Goal: Information Seeking & Learning: Check status

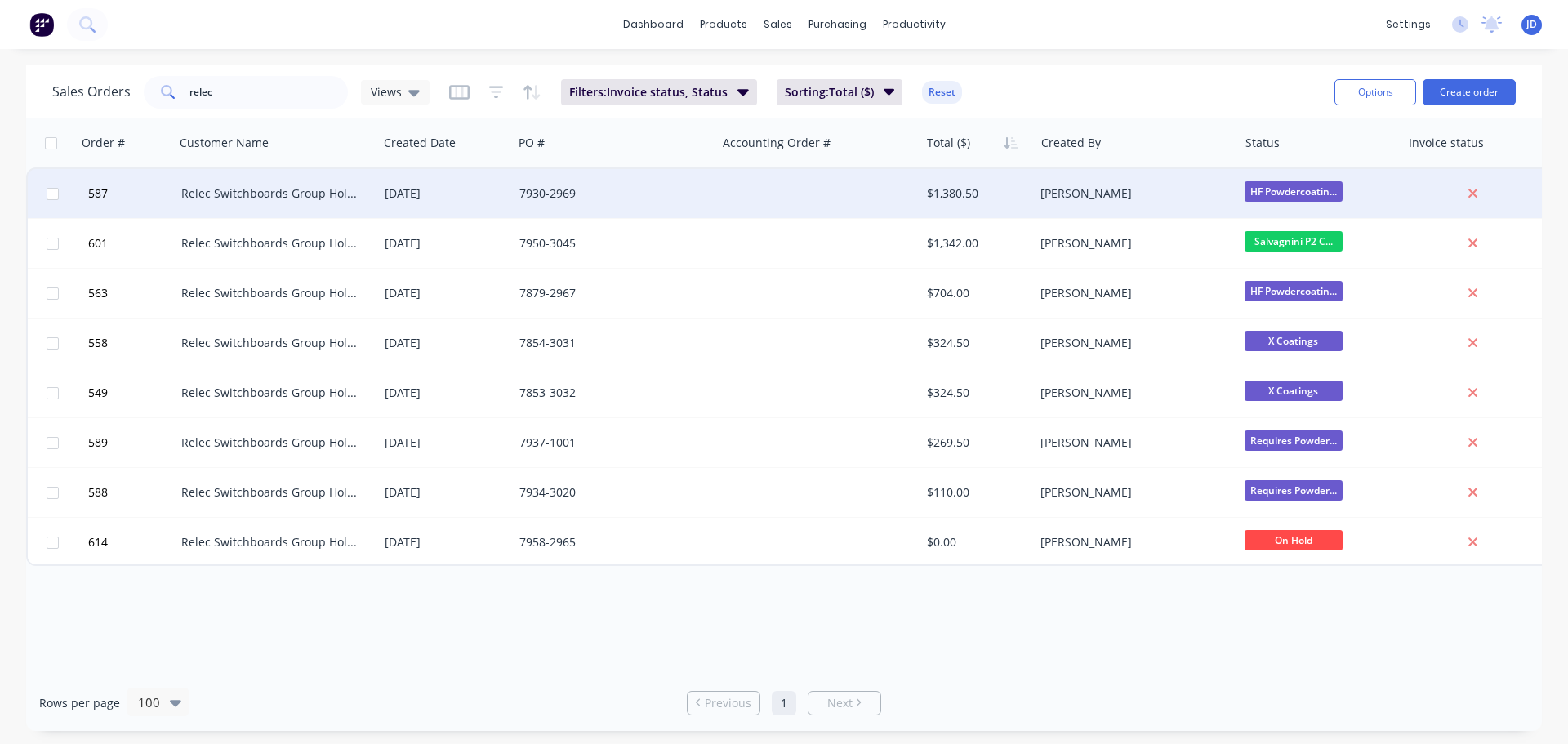
click at [639, 184] on div "7930-2969" at bounding box center [614, 194] width 203 height 49
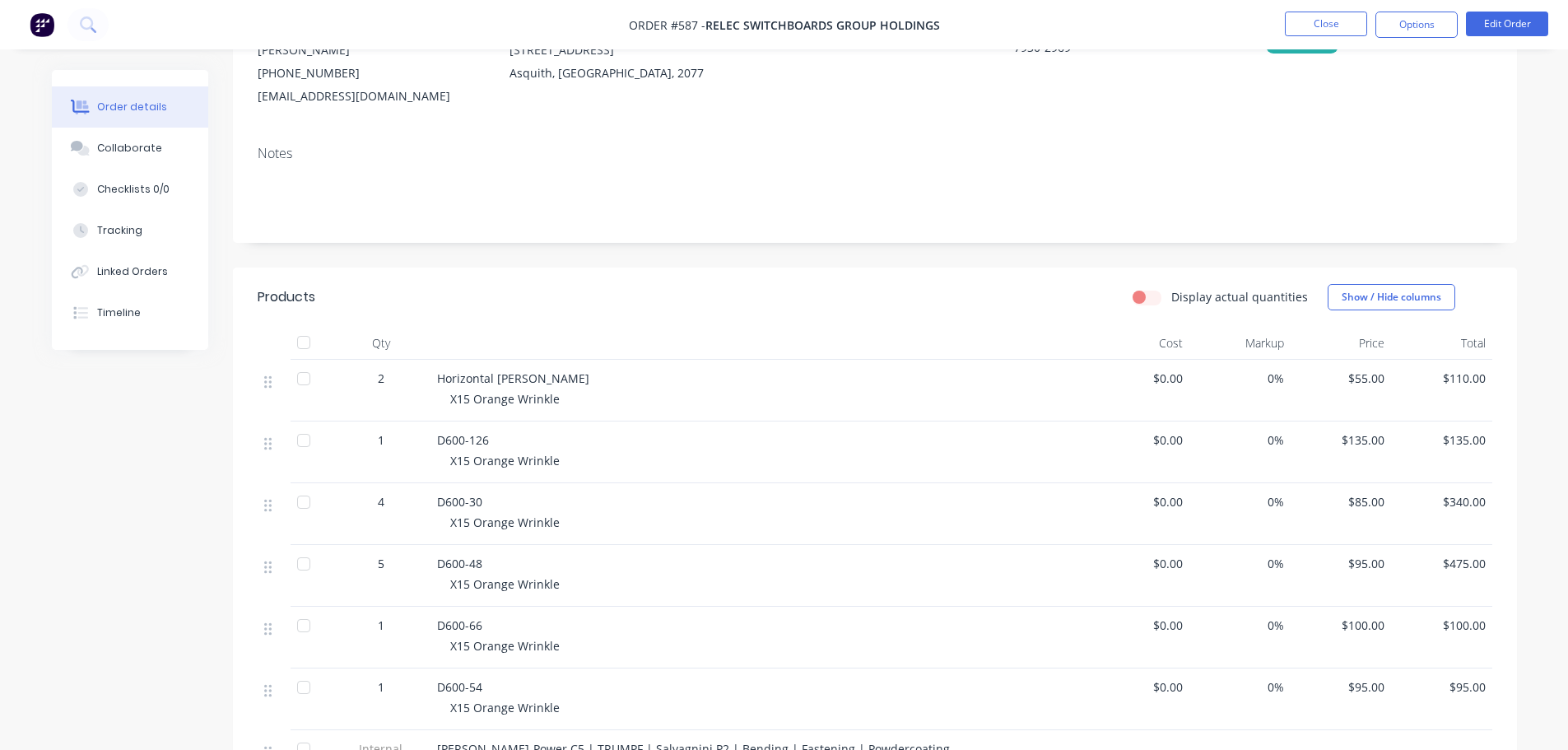
scroll to position [247, 0]
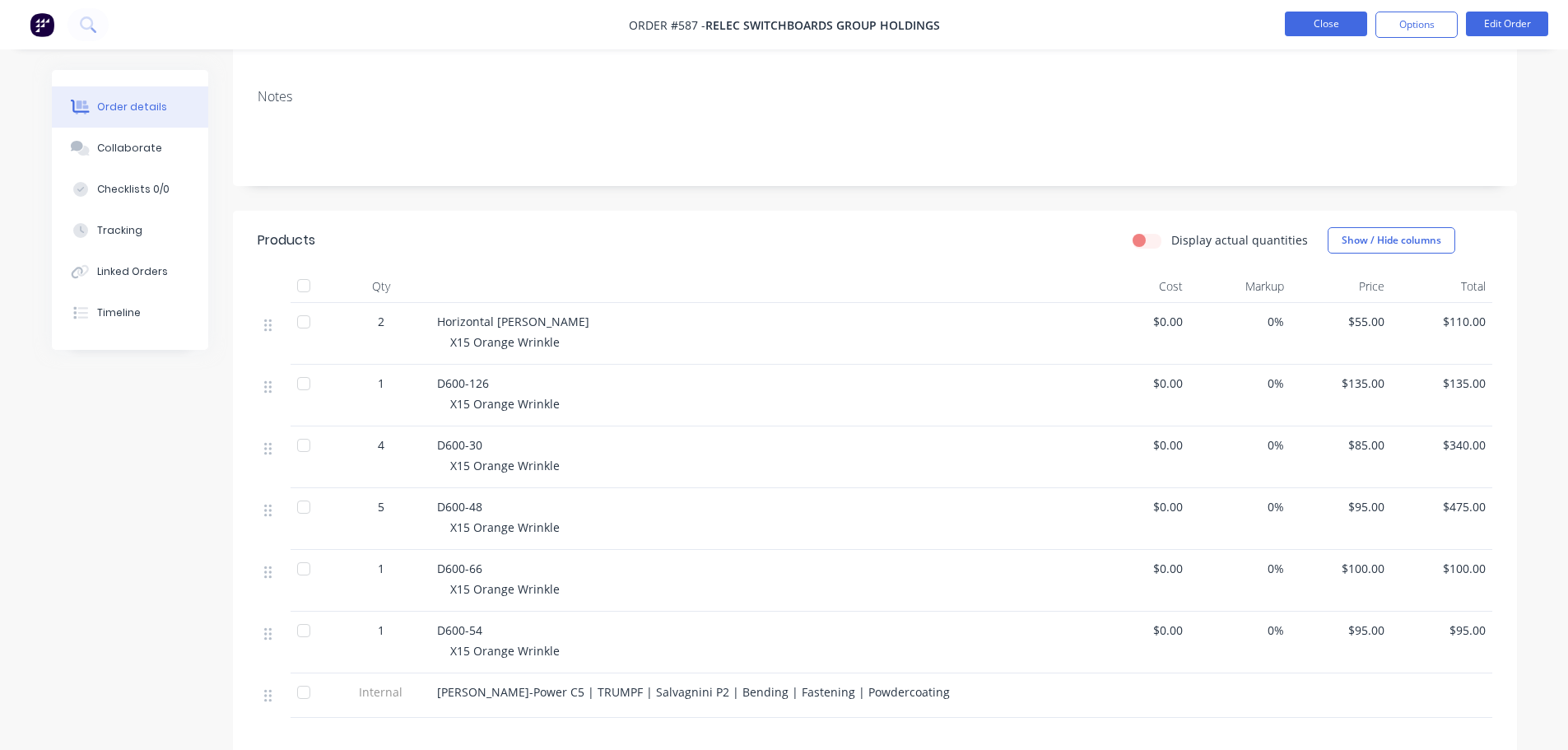
click at [1319, 18] on button "Close" at bounding box center [1326, 24] width 82 height 25
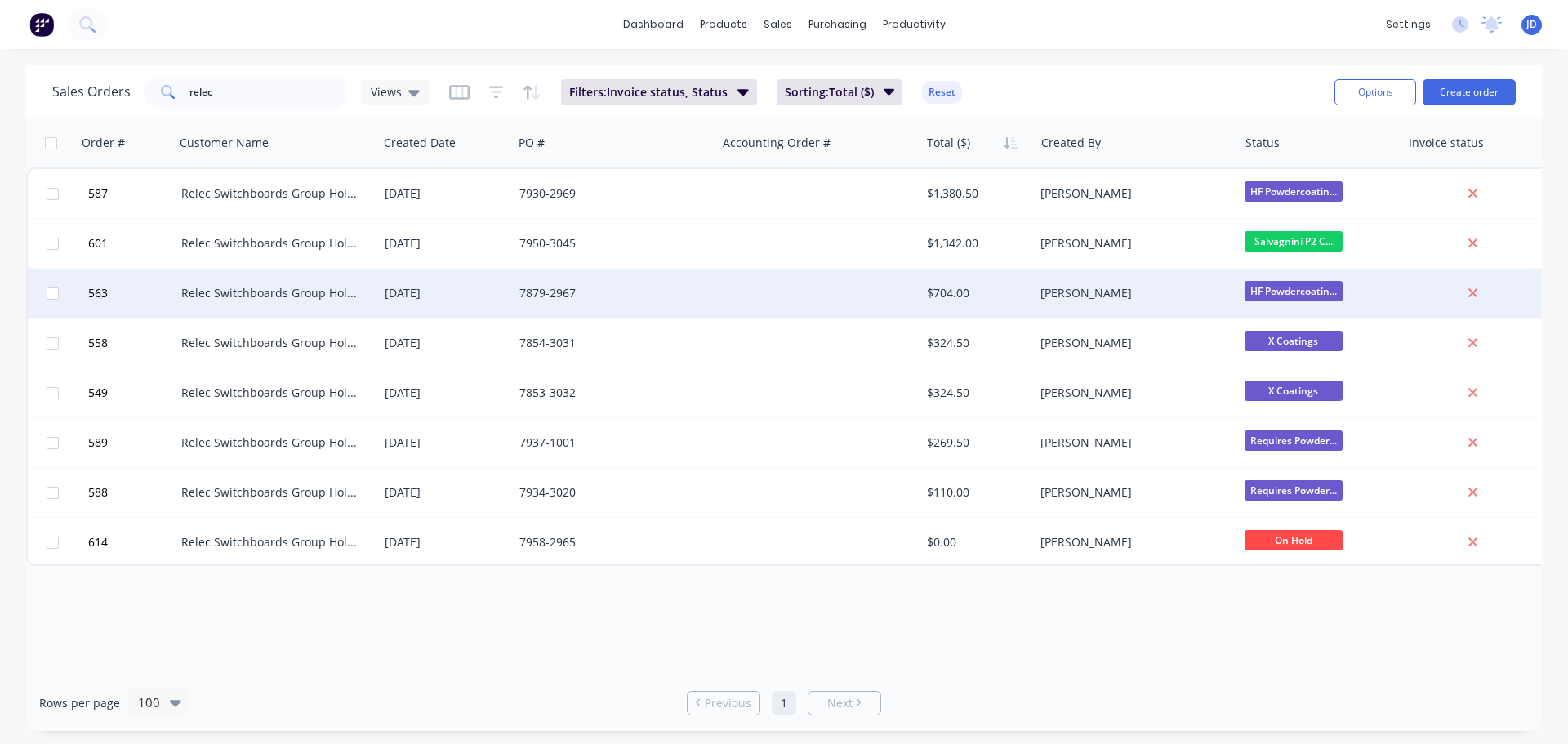
click at [956, 303] on div "$704.00" at bounding box center [978, 293] width 115 height 49
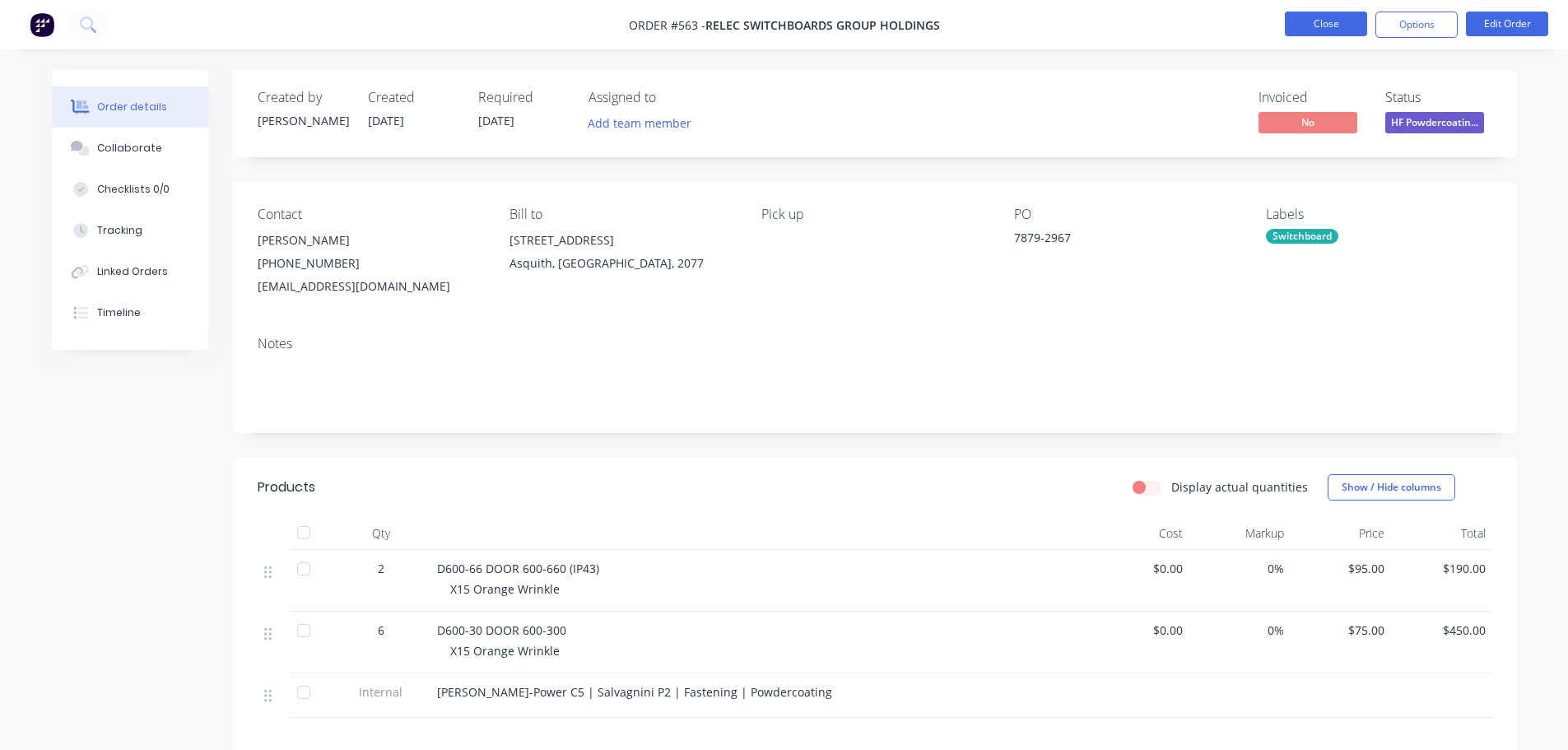
click at [1338, 18] on button "Close" at bounding box center [1326, 24] width 82 height 25
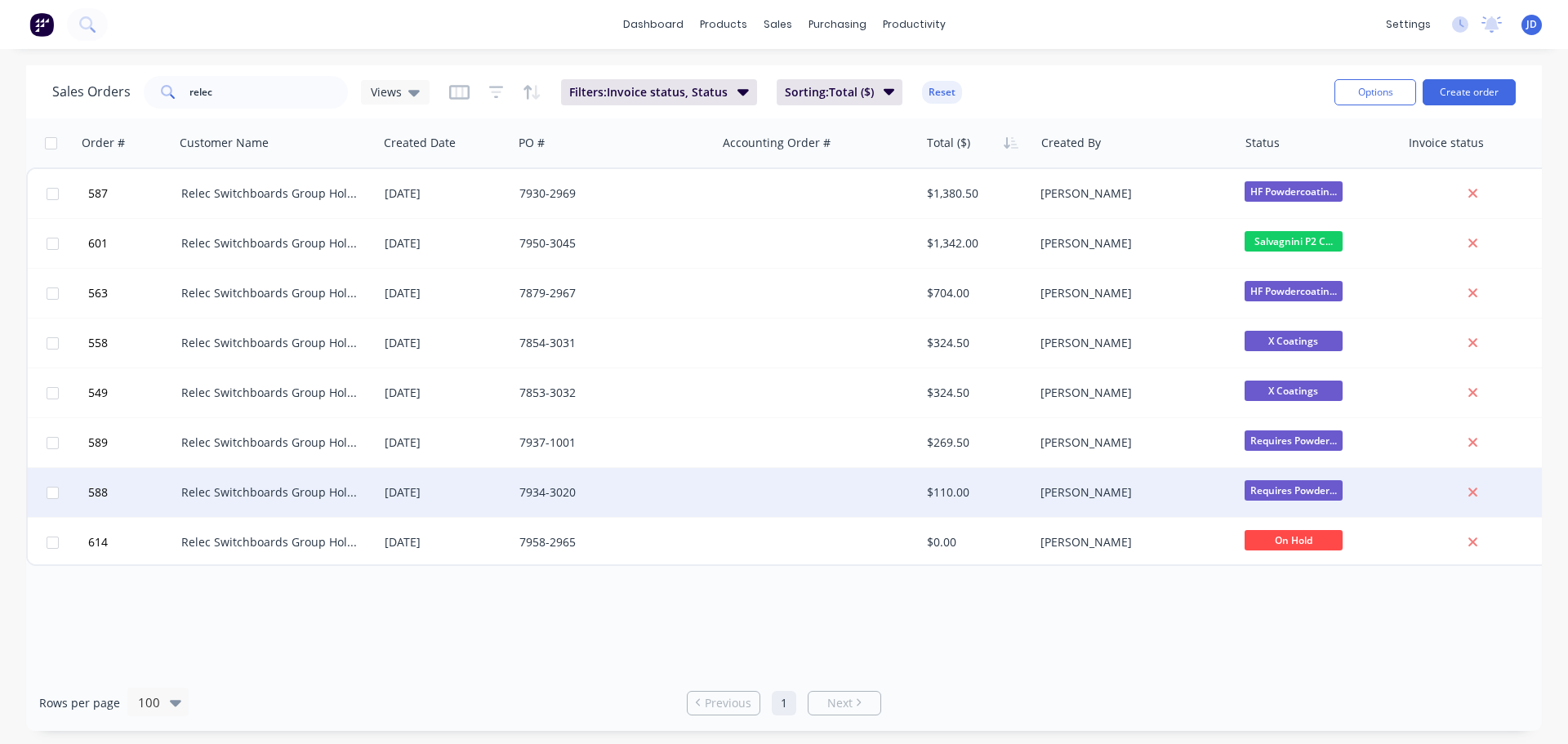
click at [1123, 501] on div "[PERSON_NAME]" at bounding box center [1135, 492] width 203 height 49
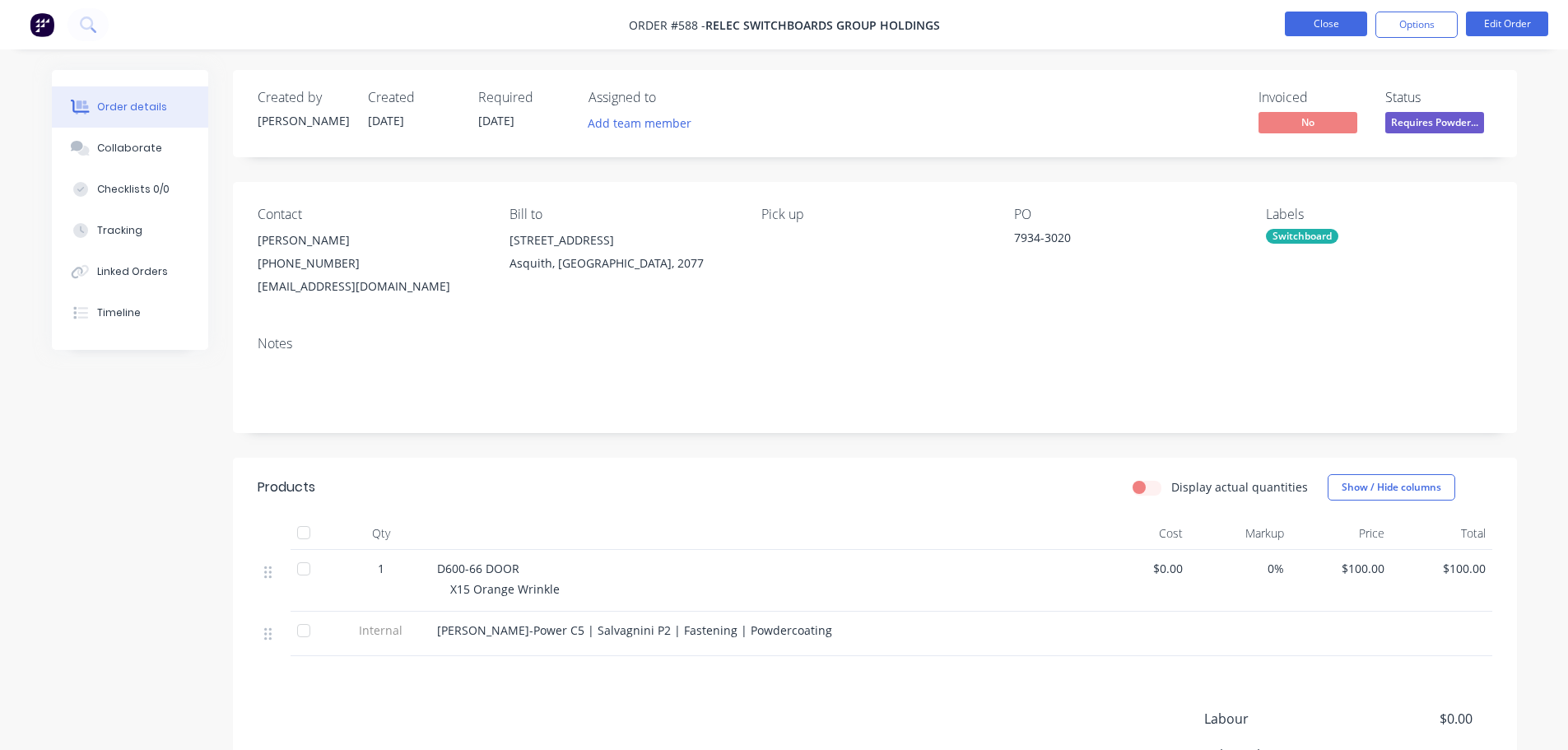
click at [1327, 24] on button "Close" at bounding box center [1326, 24] width 82 height 25
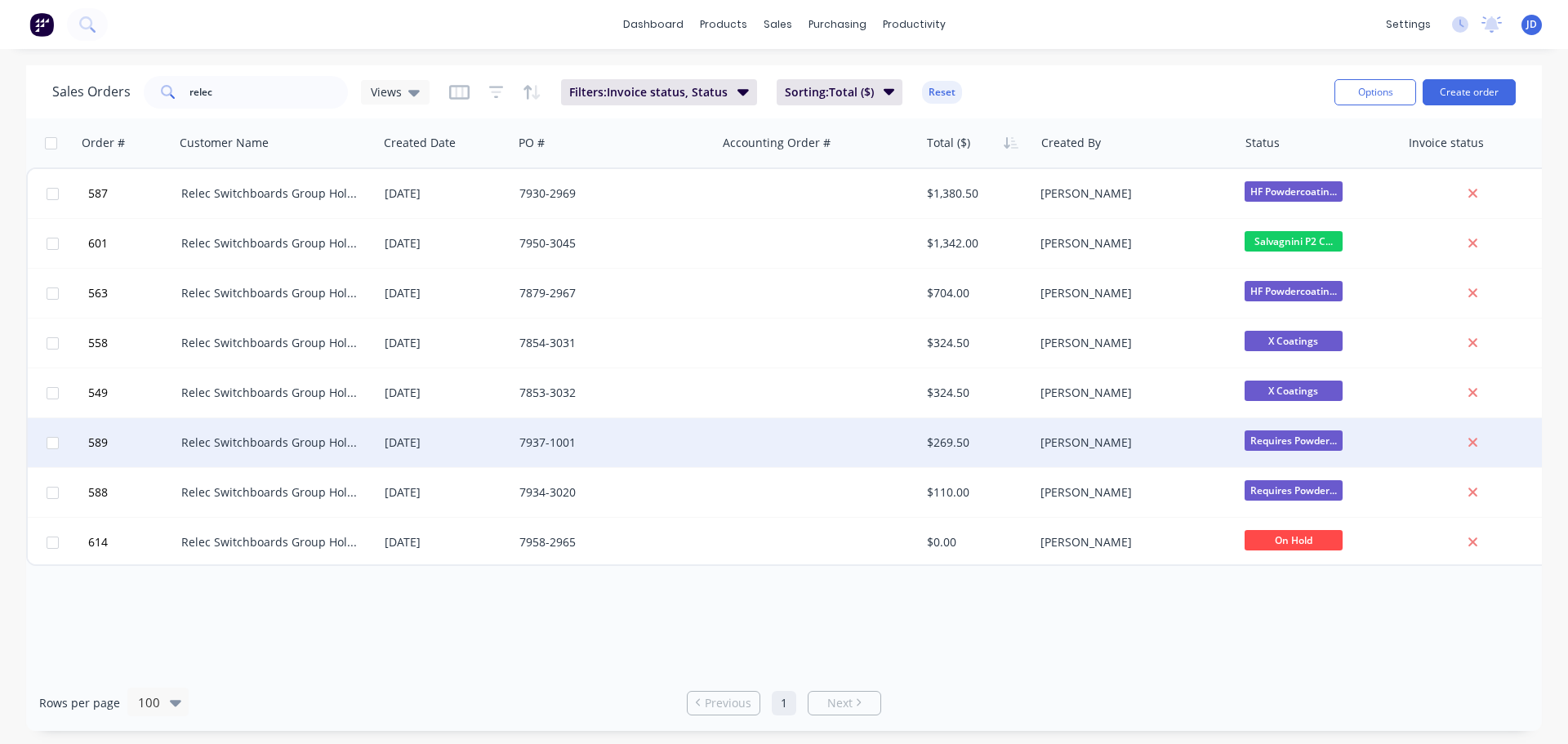
click at [1108, 448] on div "[PERSON_NAME]" at bounding box center [1131, 443] width 181 height 17
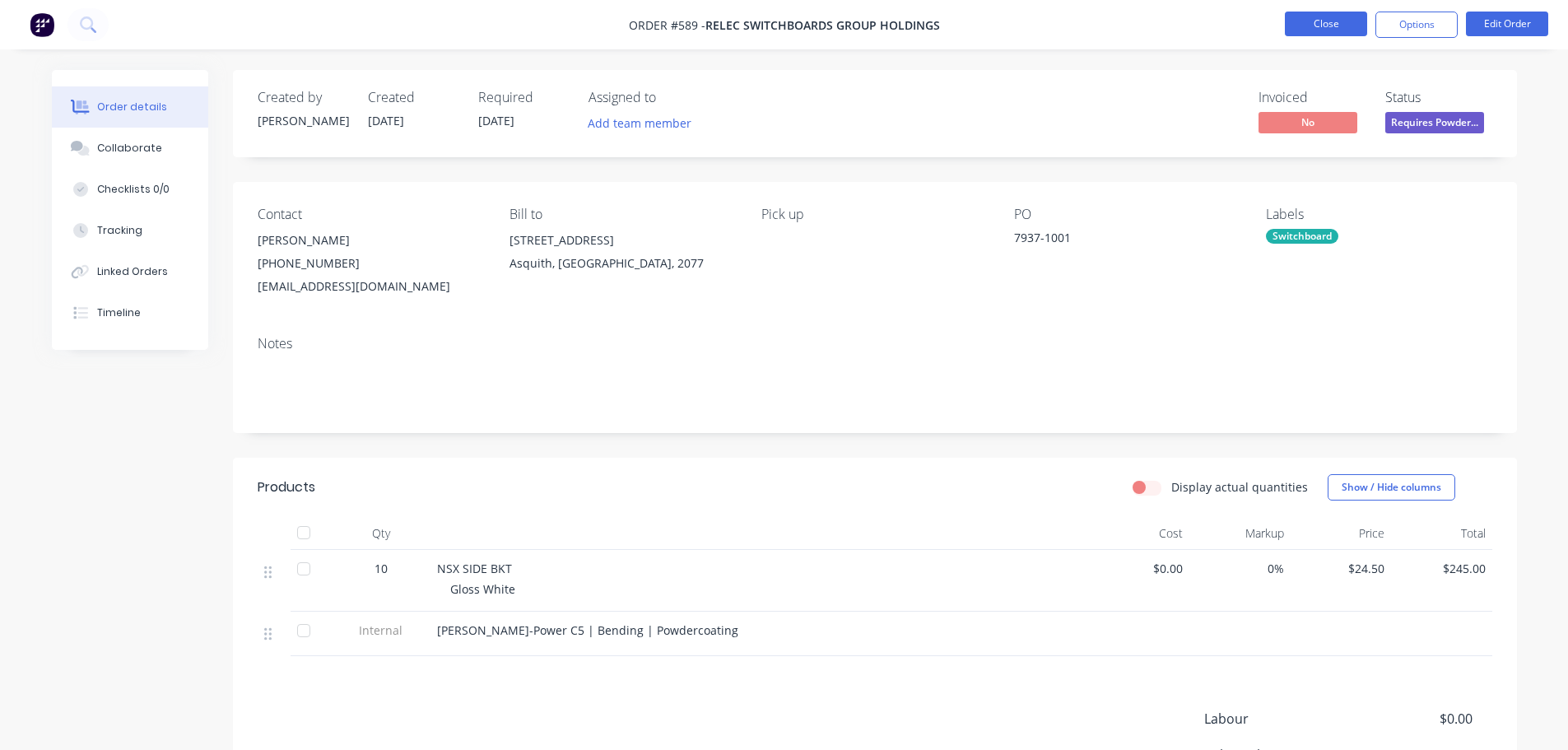
click at [1309, 35] on button "Close" at bounding box center [1326, 24] width 82 height 25
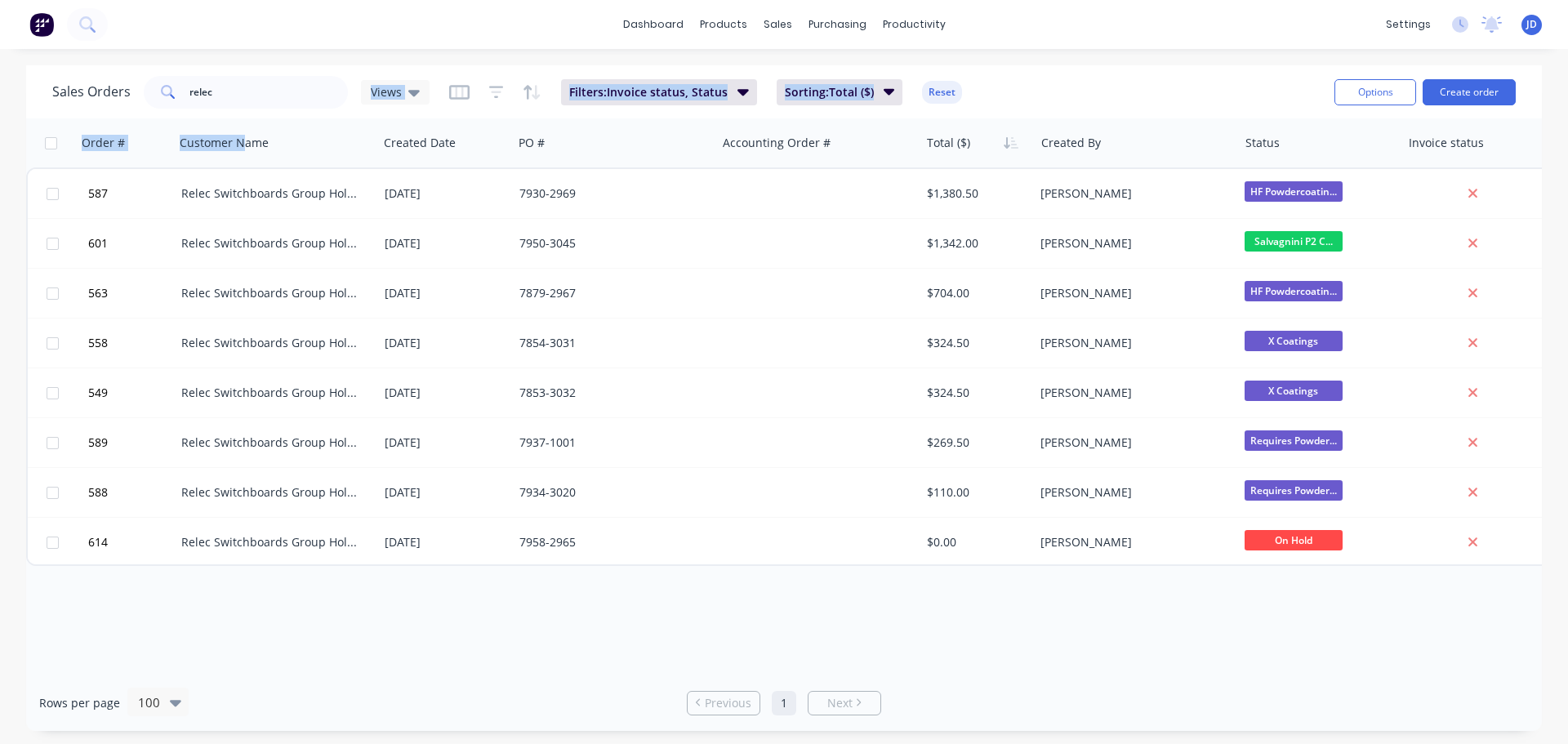
drag, startPoint x: 354, startPoint y: 89, endPoint x: 39, endPoint y: 136, distance: 318.5
click at [38, 137] on div "Sales Orders relec Views Filters: Invoice status, Status Sorting: Total ($) Res…" at bounding box center [784, 398] width 1515 height 665
drag, startPoint x: 252, startPoint y: 98, endPoint x: 0, endPoint y: 50, distance: 256.5
click at [39, 94] on div "Sales Orders relec Views Filters: Invoice status, Status Sorting: Total ($) Res…" at bounding box center [784, 91] width 1515 height 53
type input "exc"
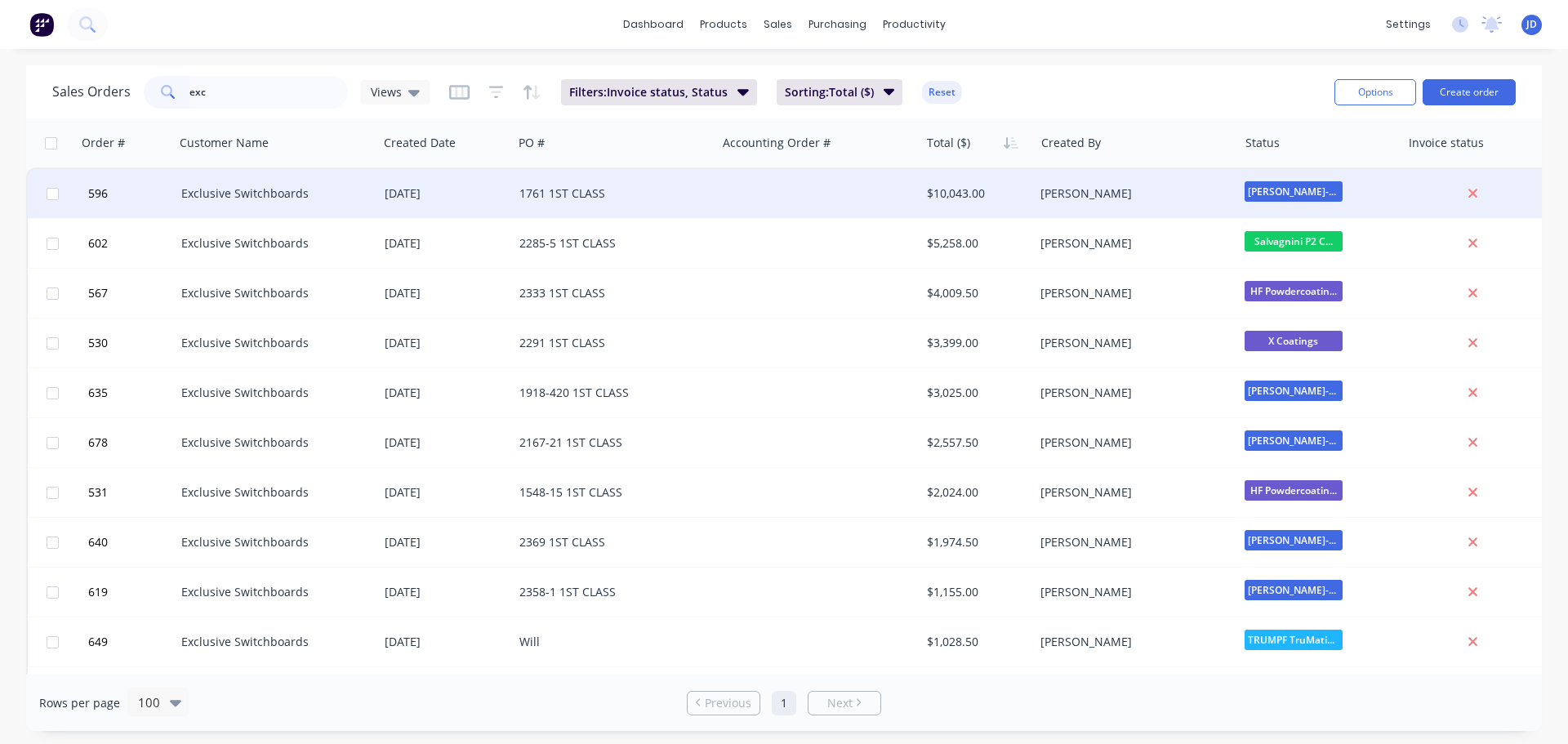
click at [492, 199] on div "[DATE]" at bounding box center [445, 194] width 122 height 17
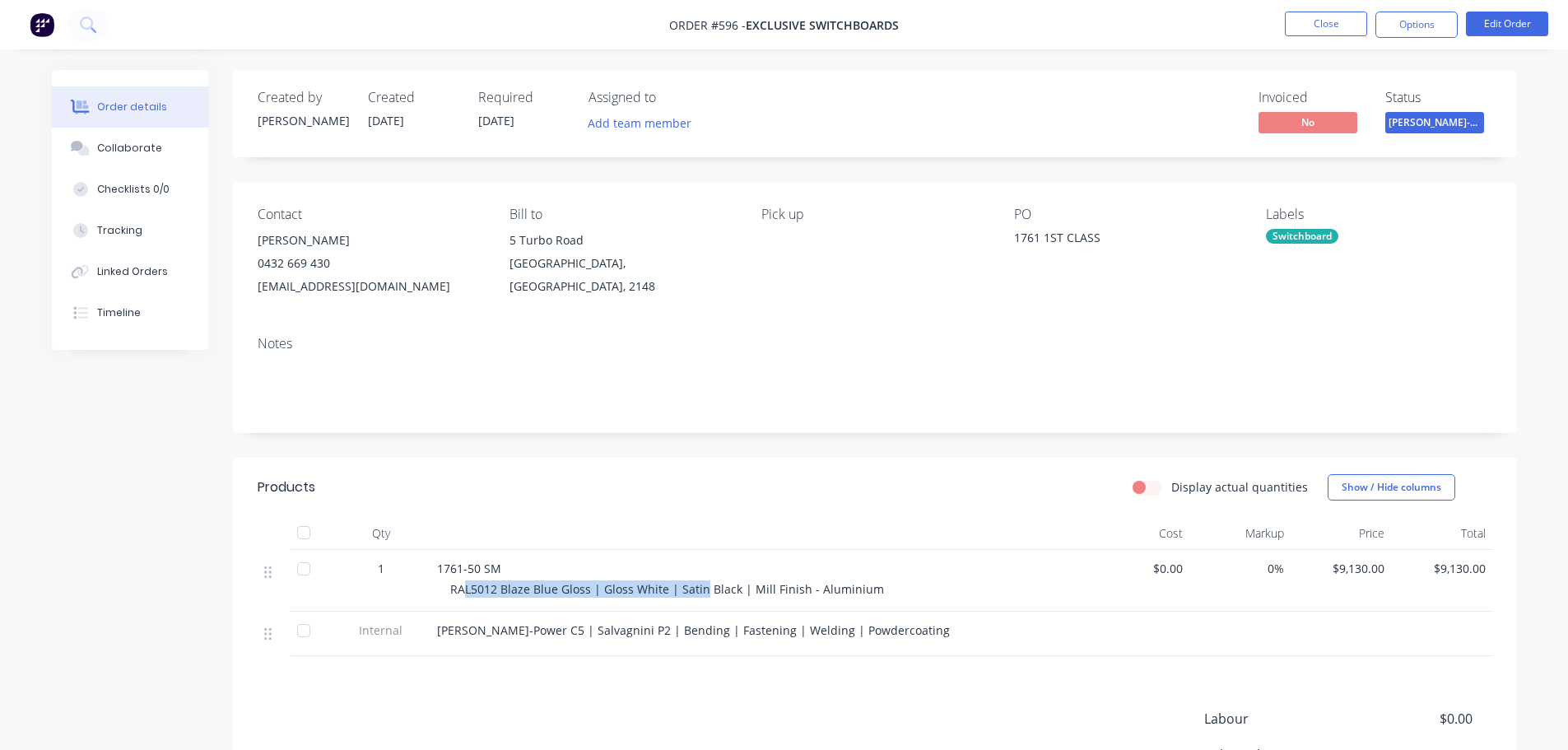
drag, startPoint x: 704, startPoint y: 587, endPoint x: 462, endPoint y: 594, distance: 242.1
click at [462, 594] on span "RAL5012 Blaze Blue Gloss | Gloss White | Satin Black | Mill Finish - Aluminium" at bounding box center [666, 589] width 434 height 16
click at [762, 591] on span "RAL5012 Blaze Blue Gloss | Gloss White | Satin Black | Mill Finish - Aluminium" at bounding box center [666, 589] width 434 height 16
click at [1436, 132] on span "[PERSON_NAME]-Power C5" at bounding box center [1434, 122] width 99 height 21
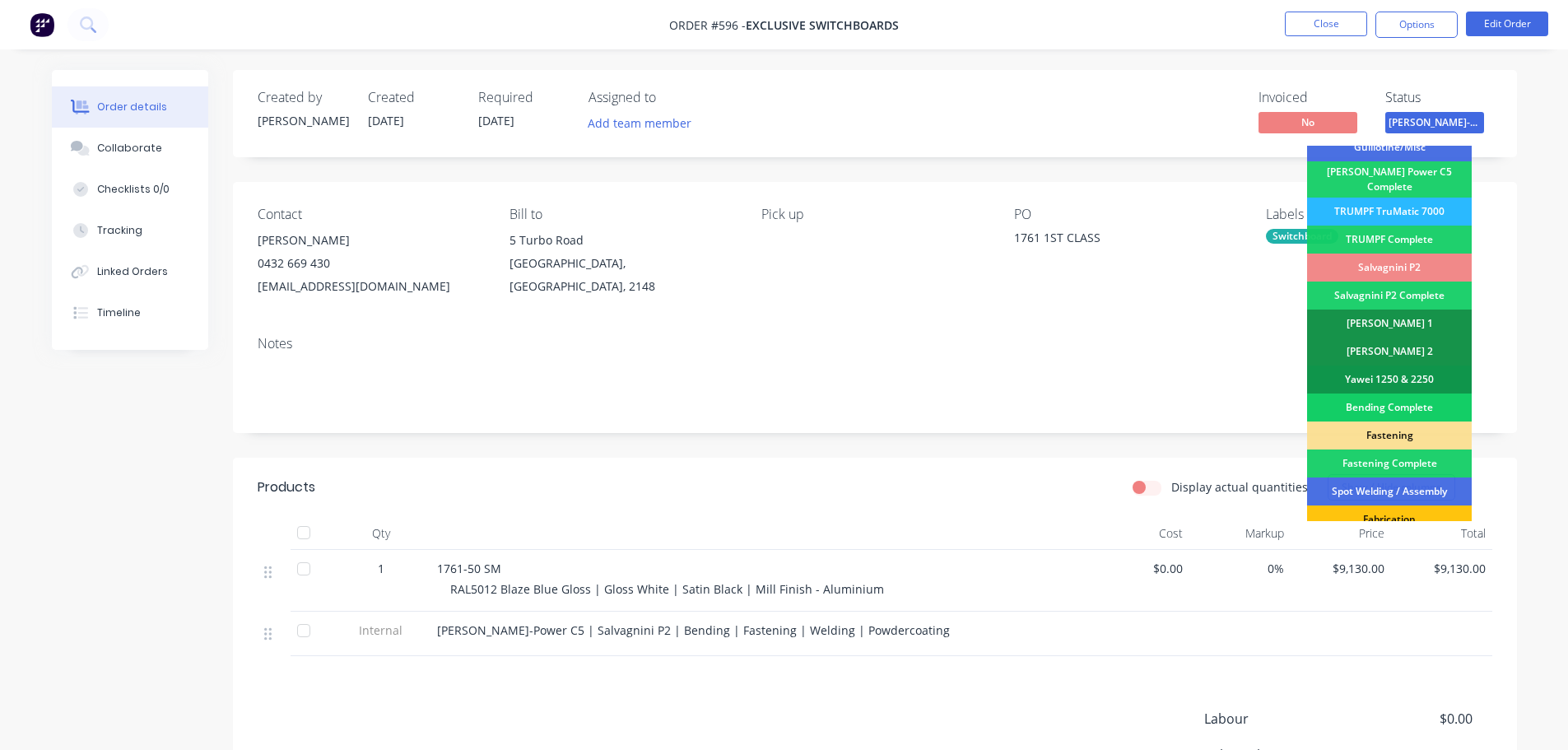
scroll to position [165, 0]
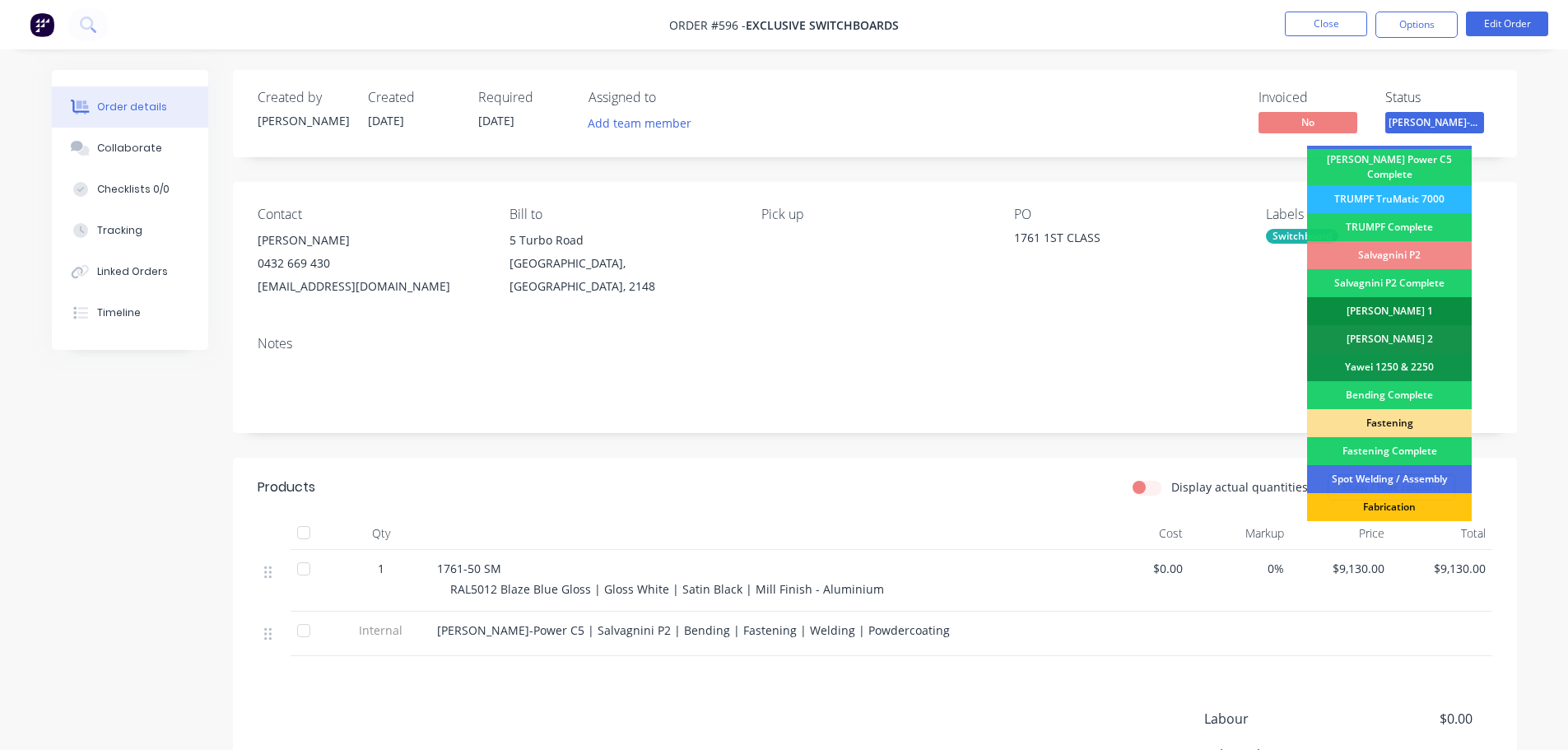
click at [1433, 310] on div "[PERSON_NAME] 1" at bounding box center [1389, 311] width 165 height 28
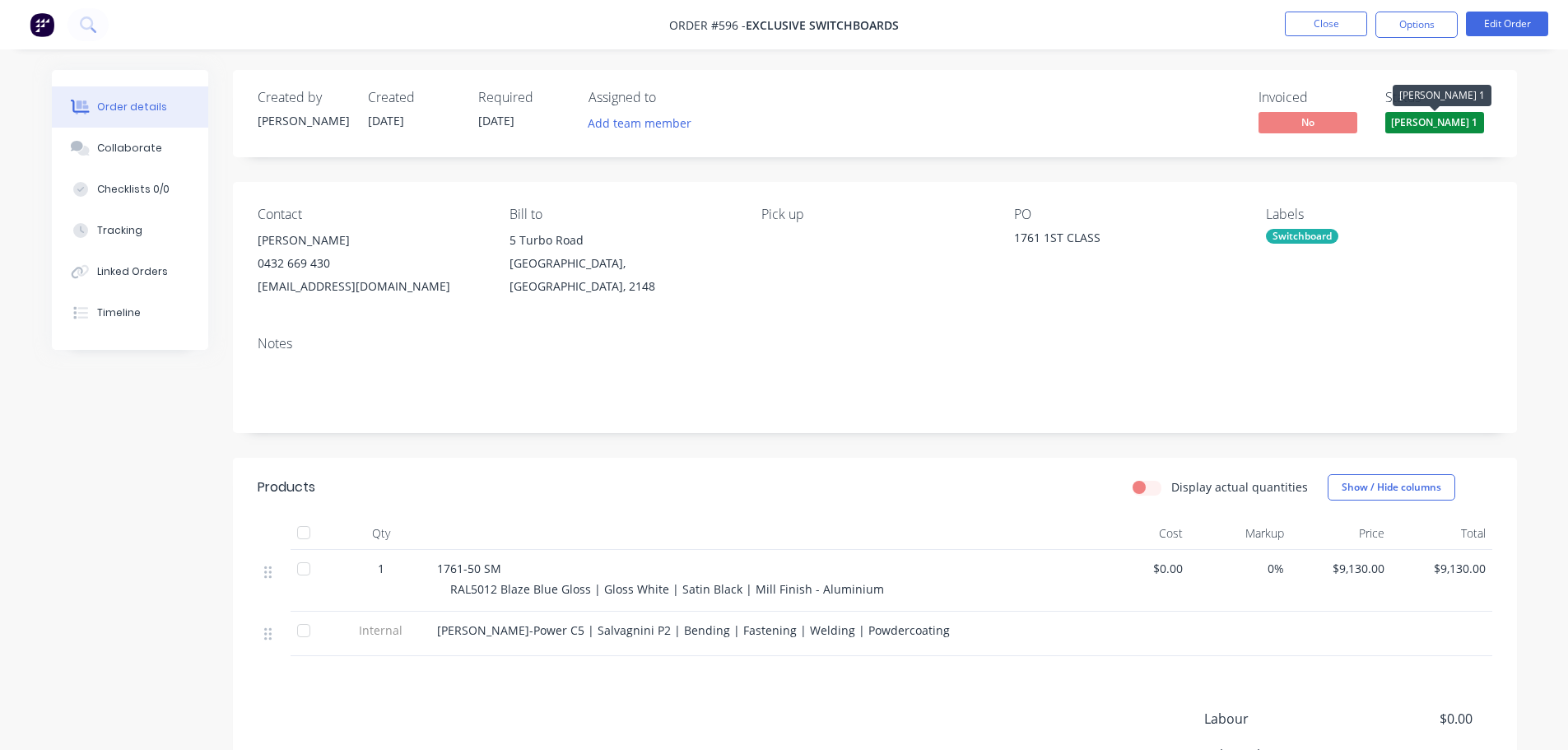
click at [1425, 121] on span "[PERSON_NAME] 1" at bounding box center [1434, 122] width 99 height 21
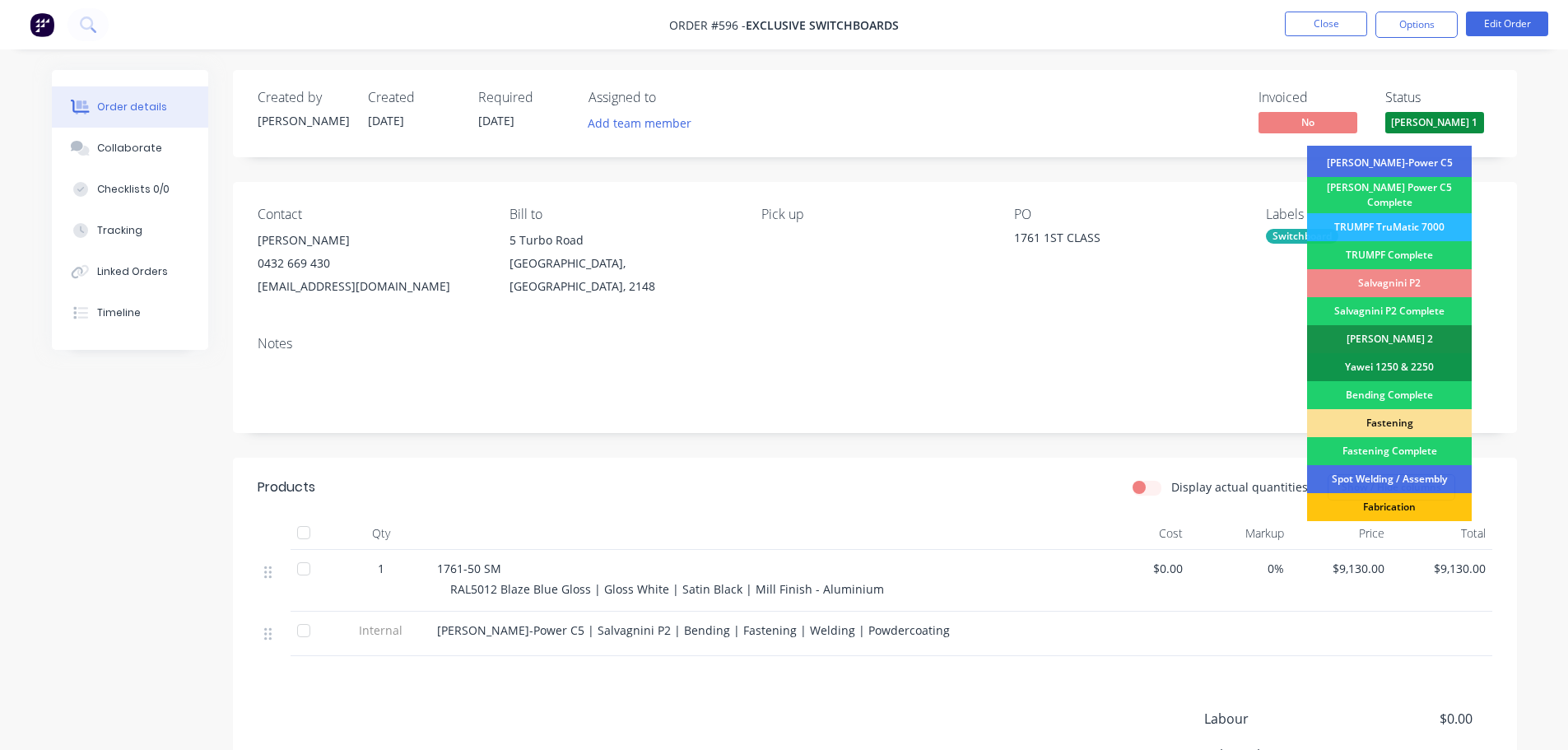
click at [1395, 415] on div "Fastening" at bounding box center [1389, 423] width 165 height 28
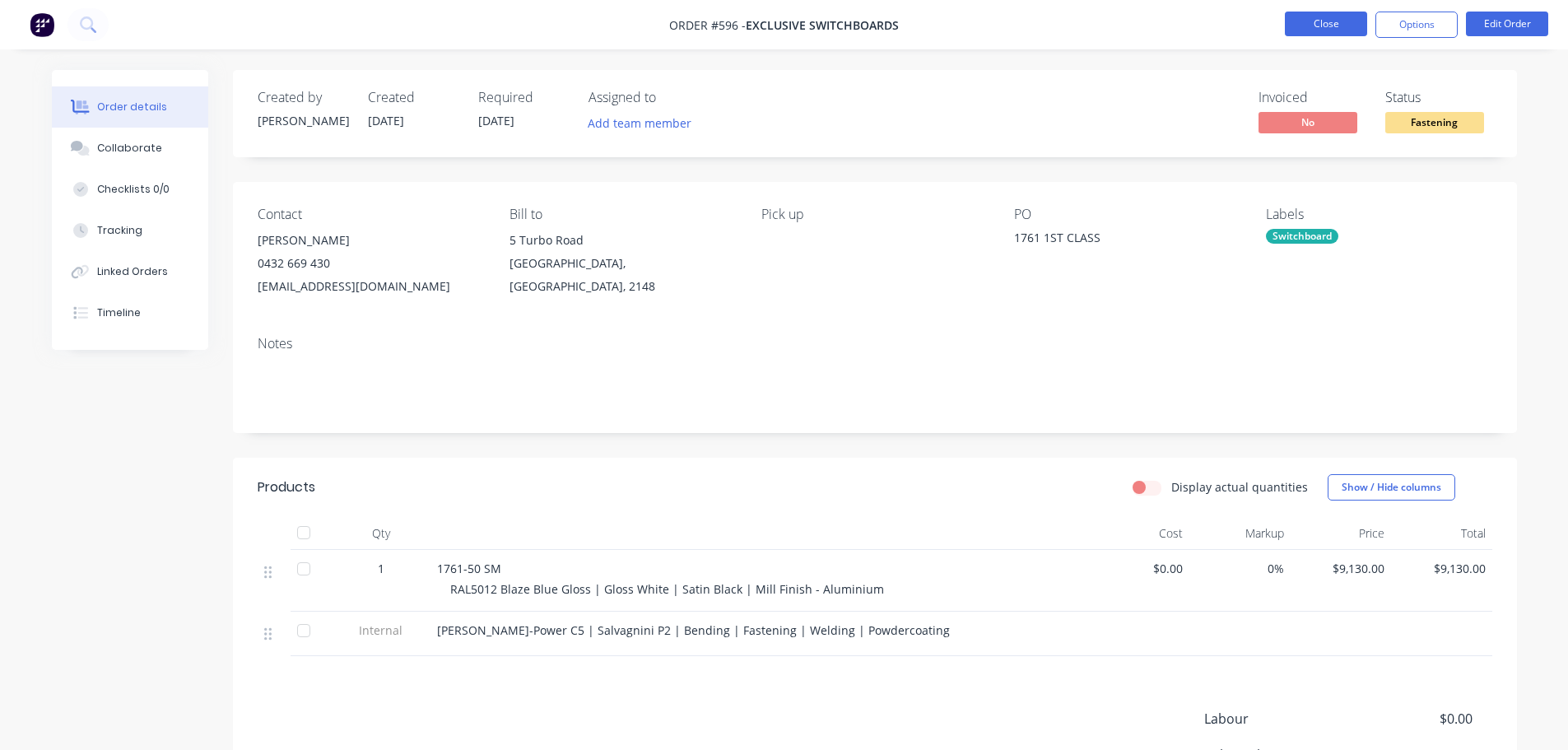
click at [1338, 24] on button "Close" at bounding box center [1326, 24] width 82 height 25
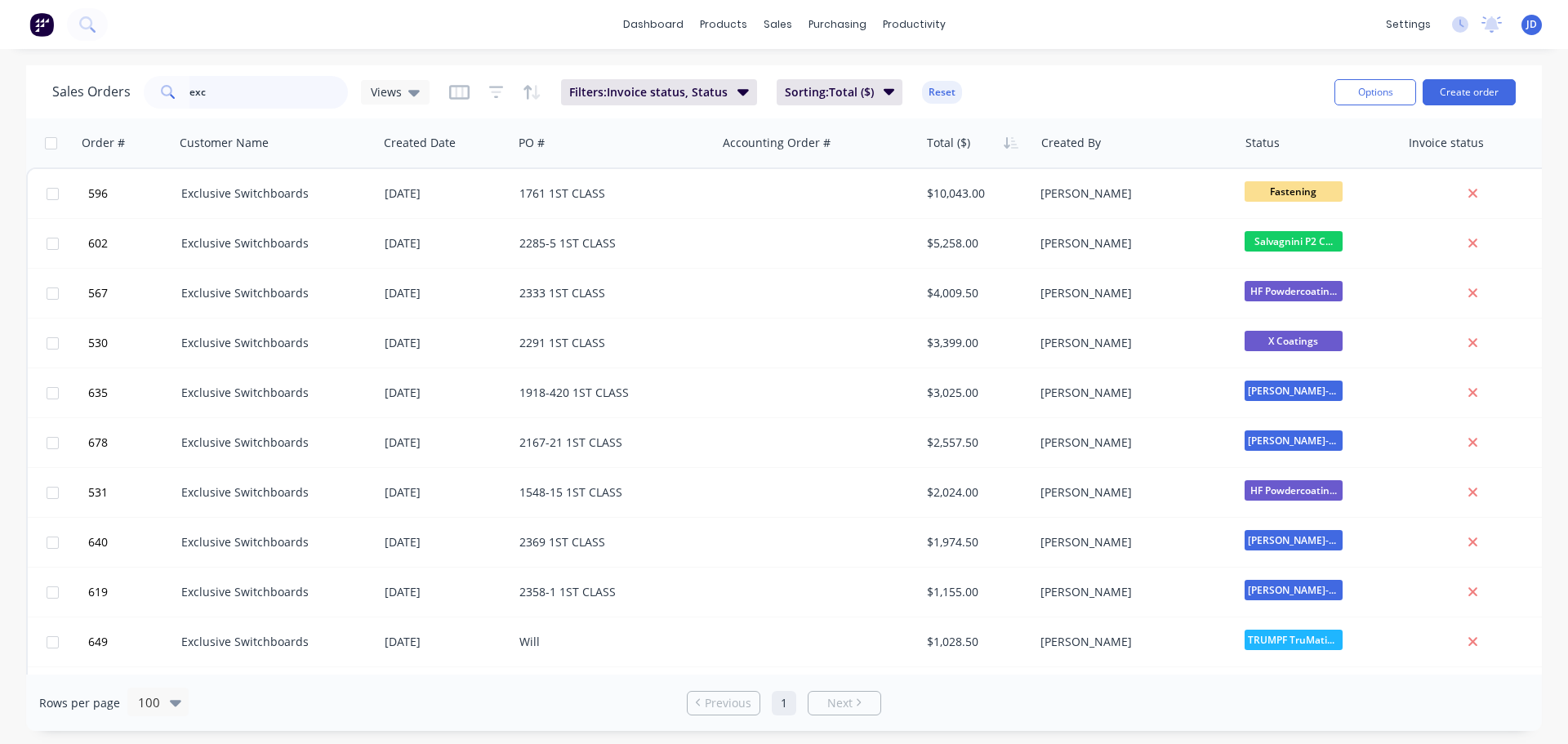
click at [0, 55] on div "dashboard products sales purchasing productivity dashboard products Product Cat…" at bounding box center [784, 372] width 1568 height 744
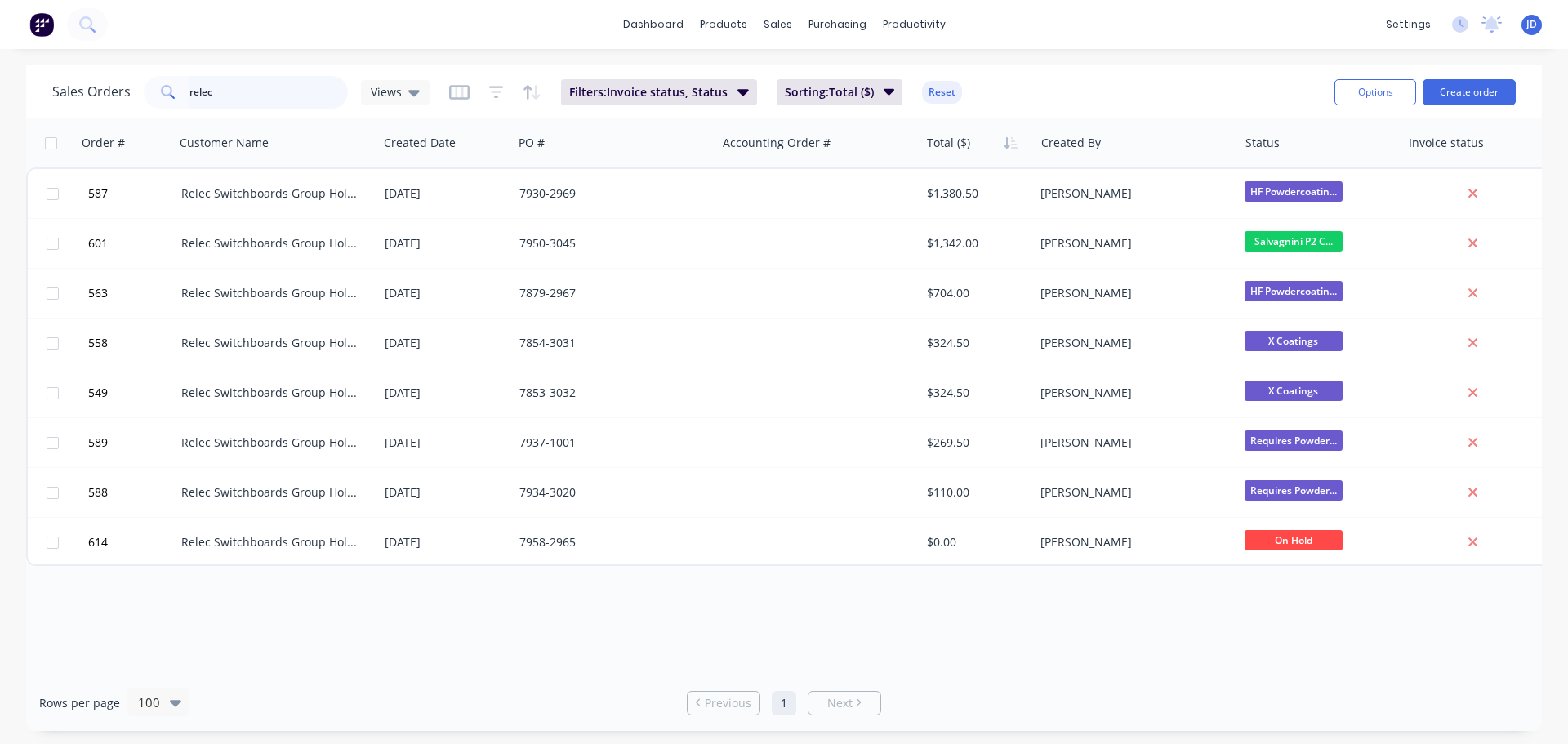
click at [77, 95] on div "Sales Orders relec Views" at bounding box center [241, 92] width 377 height 33
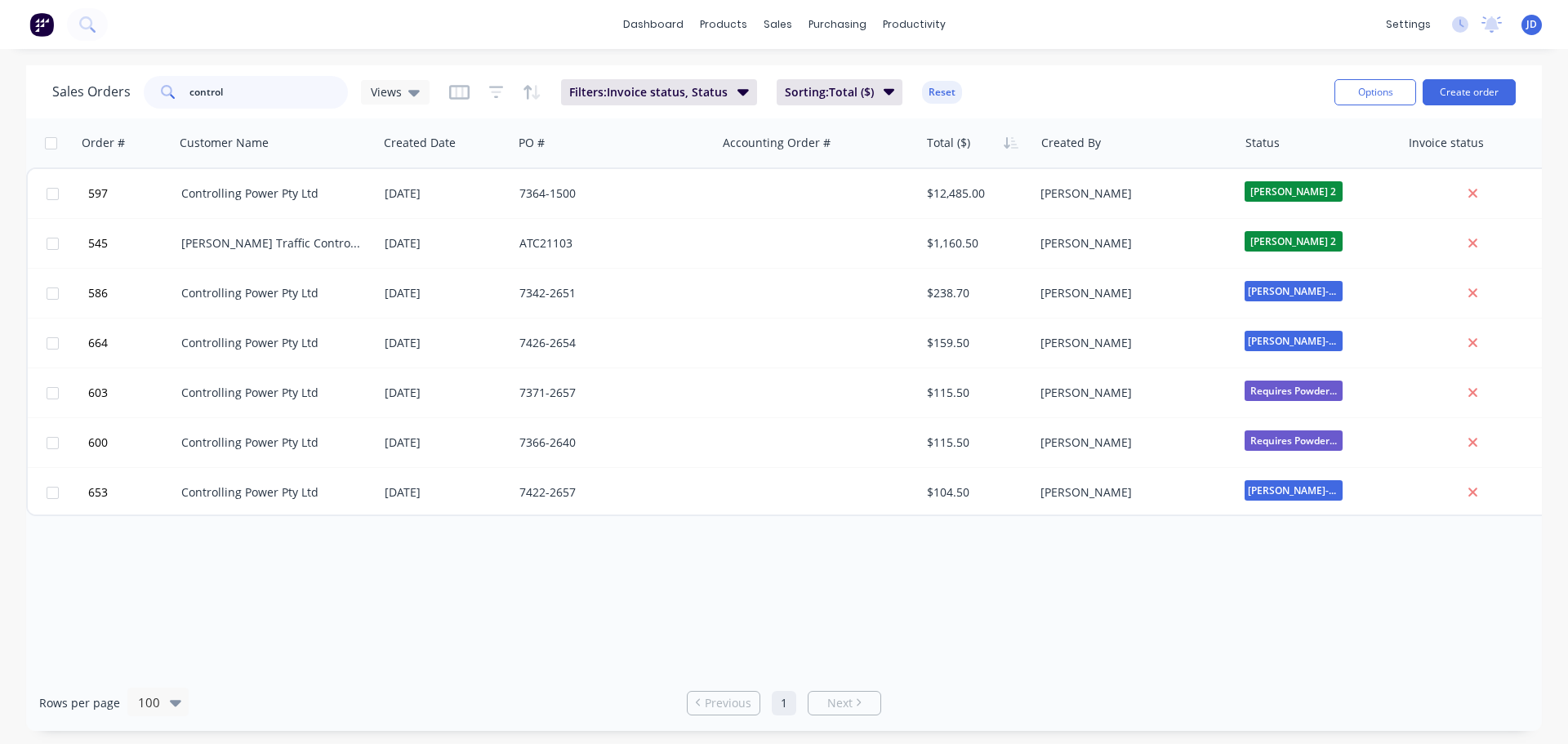
type input "control"
click at [674, 524] on div "Order # Customer Name Created Date PO # Accounting Order # Total ($) Created By…" at bounding box center [784, 397] width 1515 height 556
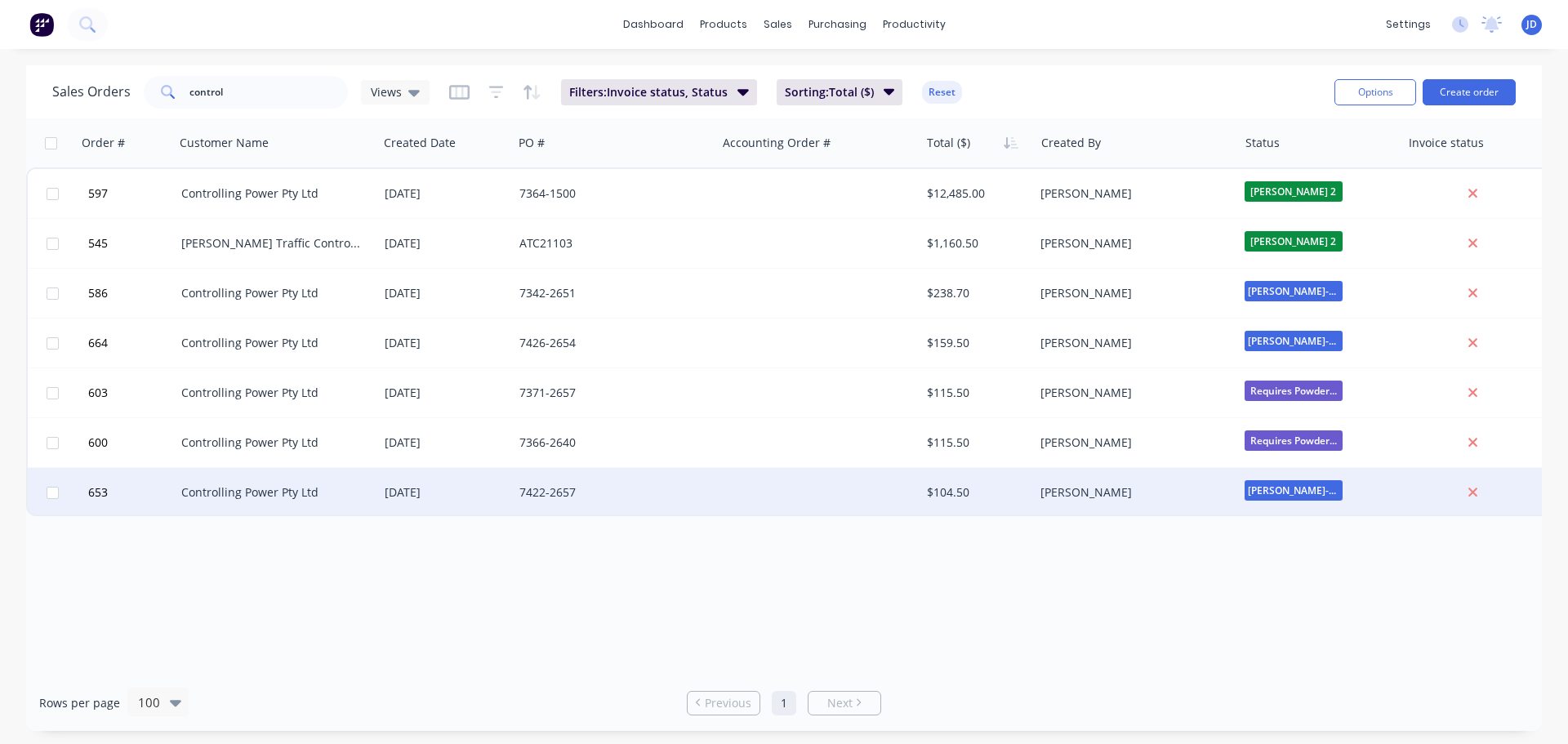
click at [674, 507] on div "7422-2657" at bounding box center [614, 492] width 203 height 49
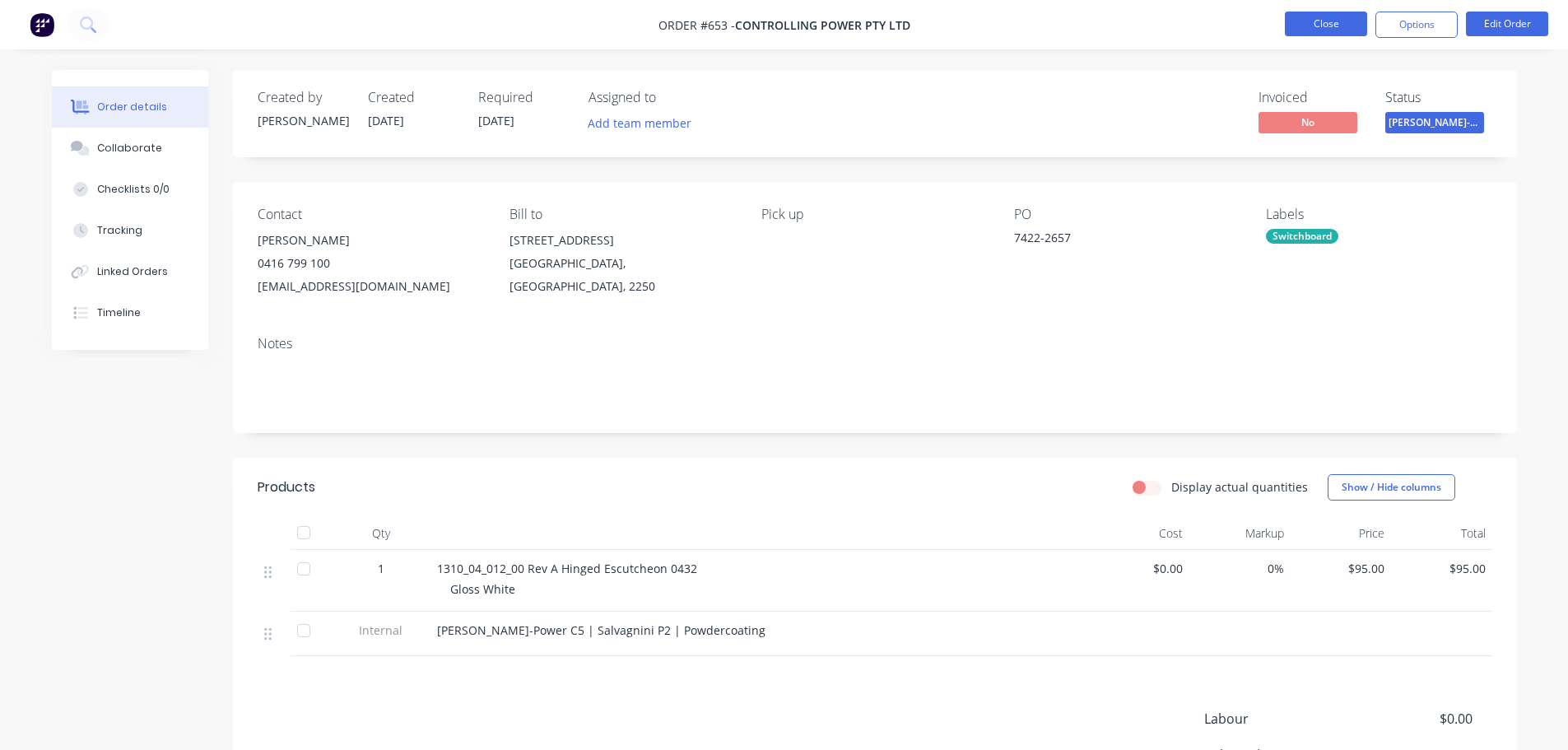
click at [1313, 20] on nav "Order #653 - Controlling Power Pty Ltd Close Options Edit Order" at bounding box center [784, 25] width 1568 height 49
click at [1321, 24] on button "Close" at bounding box center [1326, 24] width 82 height 25
